Goal: Find specific page/section

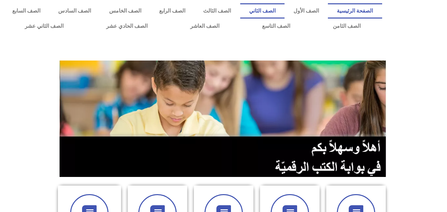
click at [281, 12] on link "الصف الثاني" at bounding box center [262, 10] width 44 height 15
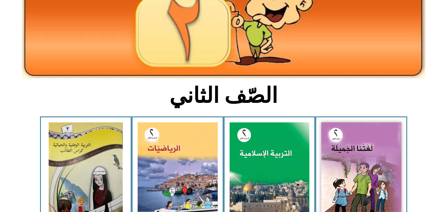
scroll to position [100, 0]
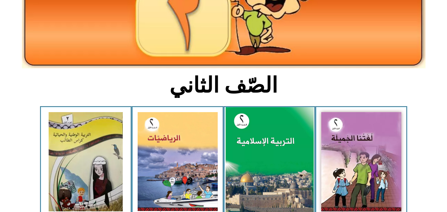
click at [258, 146] on img at bounding box center [269, 161] width 88 height 109
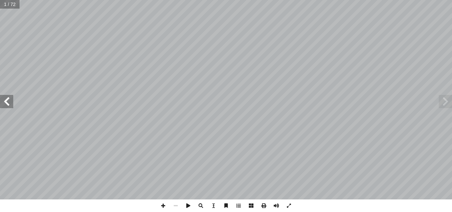
click at [9, 103] on span at bounding box center [6, 101] width 13 height 13
